Goal: Task Accomplishment & Management: Use online tool/utility

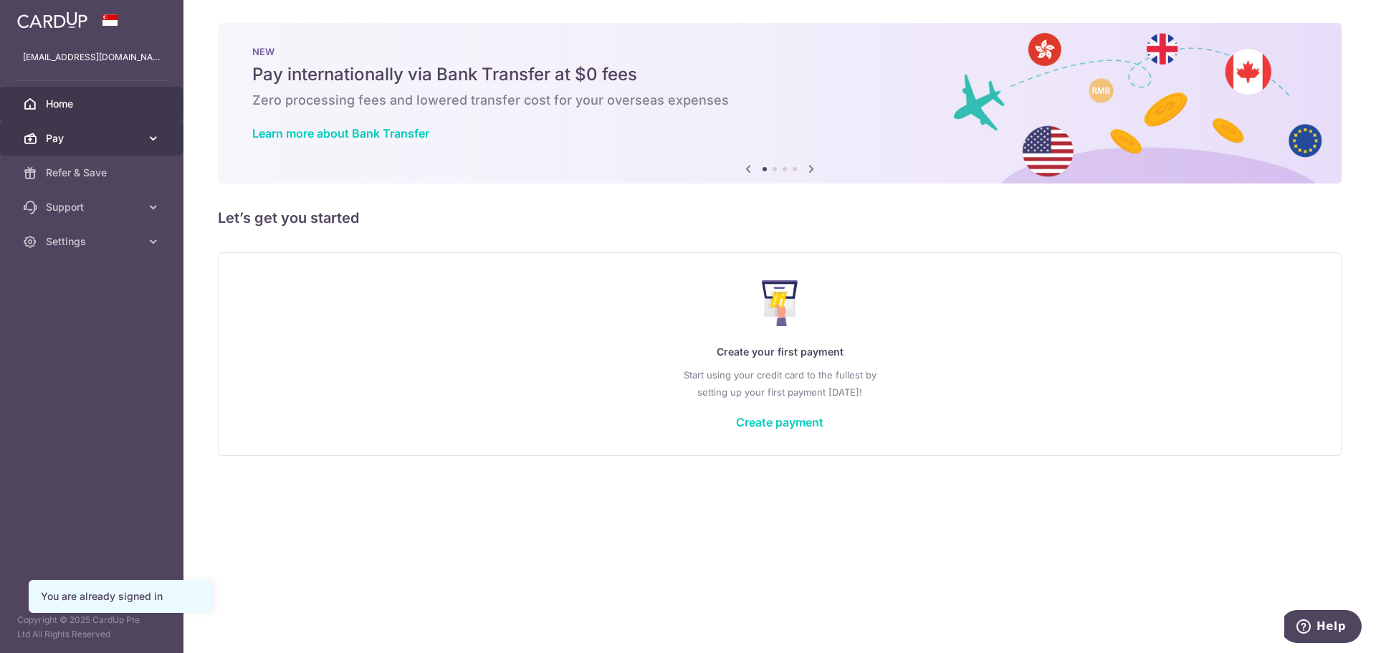
click at [76, 143] on span "Pay" at bounding box center [93, 138] width 95 height 14
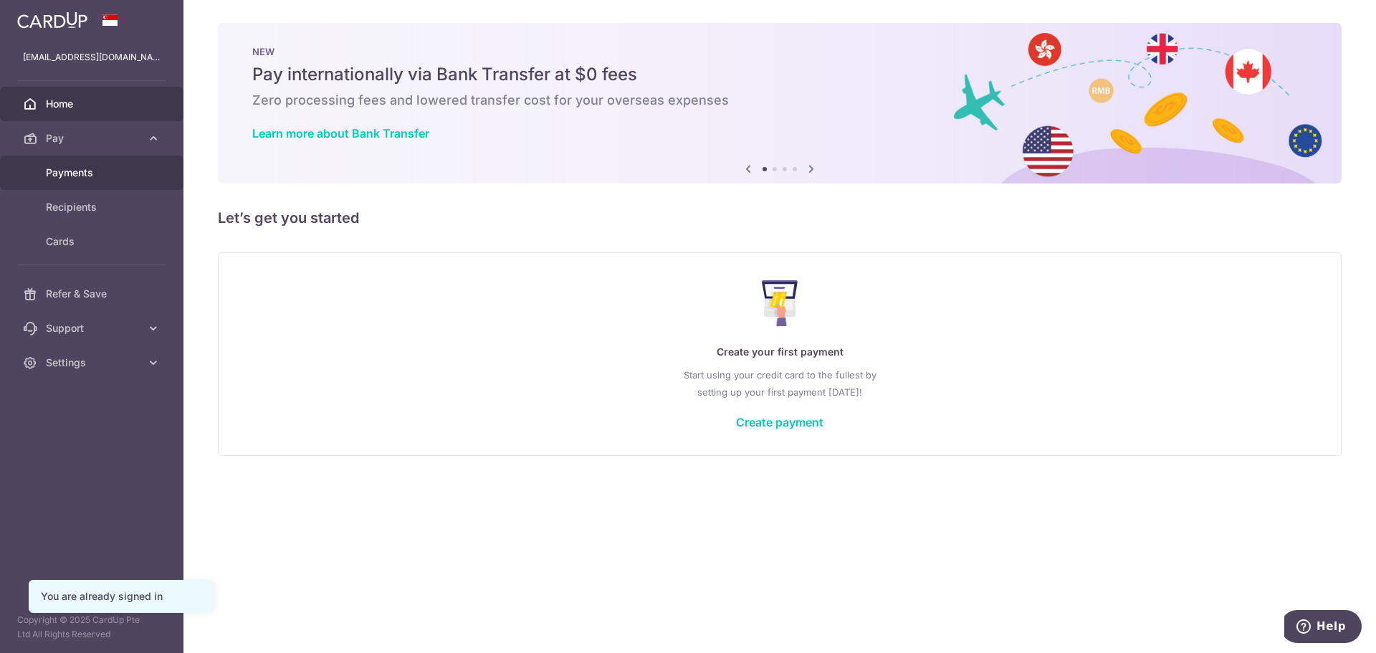
click at [105, 174] on span "Payments" at bounding box center [93, 173] width 95 height 14
